Goal: Transaction & Acquisition: Purchase product/service

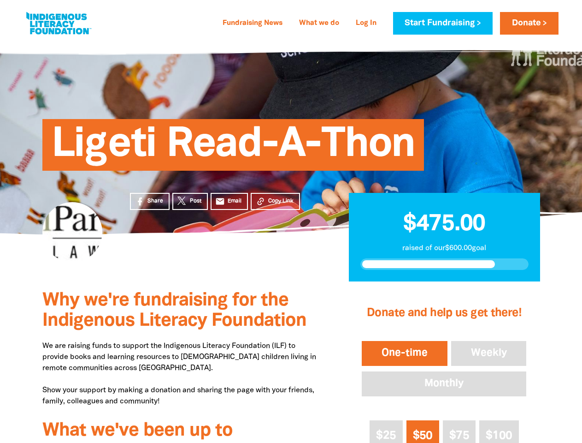
click at [291, 221] on div "Ligeti Read-A-Thon" at bounding box center [291, 137] width 553 height 193
click at [275, 201] on span "Copy Link" at bounding box center [280, 201] width 25 height 8
click at [404, 353] on button "One-time" at bounding box center [404, 353] width 89 height 29
click at [489, 353] on button "Weekly" at bounding box center [488, 353] width 79 height 29
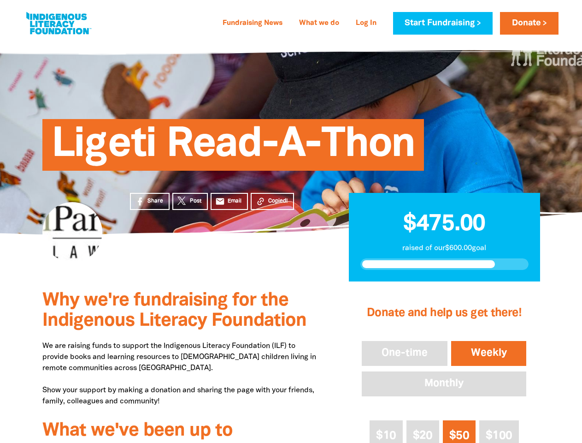
click at [444, 384] on button "Monthly" at bounding box center [444, 383] width 168 height 29
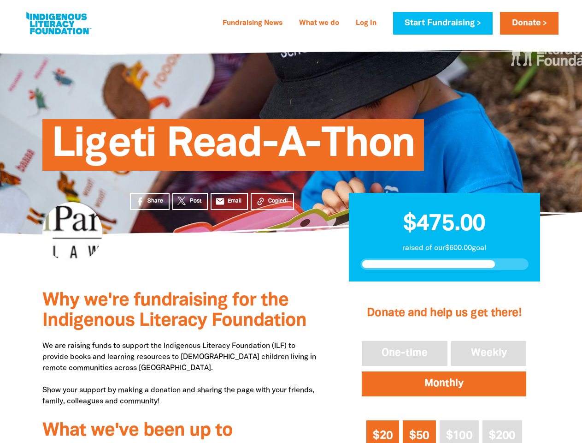
click at [386, 431] on span "$20" at bounding box center [383, 435] width 20 height 11
click at [423, 431] on span "$50" at bounding box center [419, 435] width 20 height 11
click at [459, 431] on span "$100" at bounding box center [459, 435] width 26 height 11
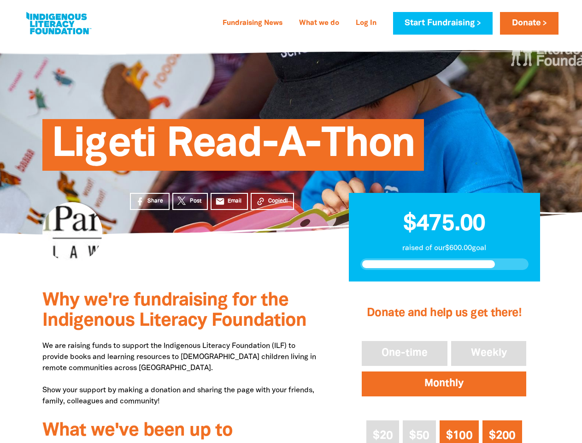
scroll to position [109, 0]
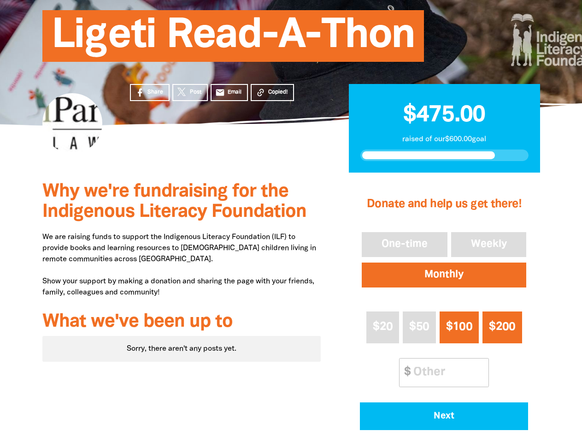
click at [499, 431] on div "Donate and help us get there! One-time Weekly Monthly $20 $50 $100 $200 Other A…" at bounding box center [444, 307] width 191 height 267
